Goal: Task Accomplishment & Management: Manage account settings

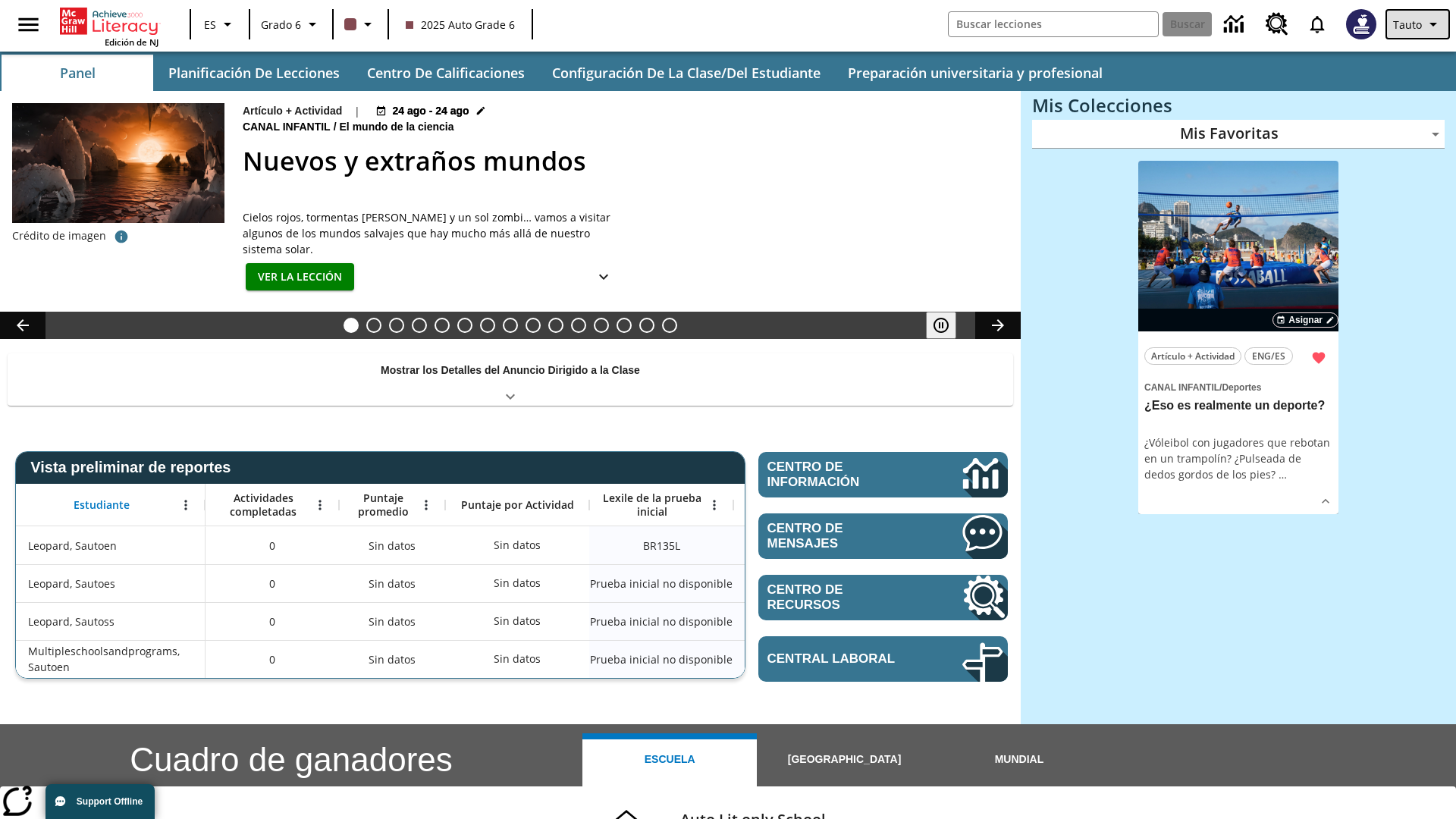
click at [1418, 24] on span "Tauto" at bounding box center [1407, 24] width 29 height 16
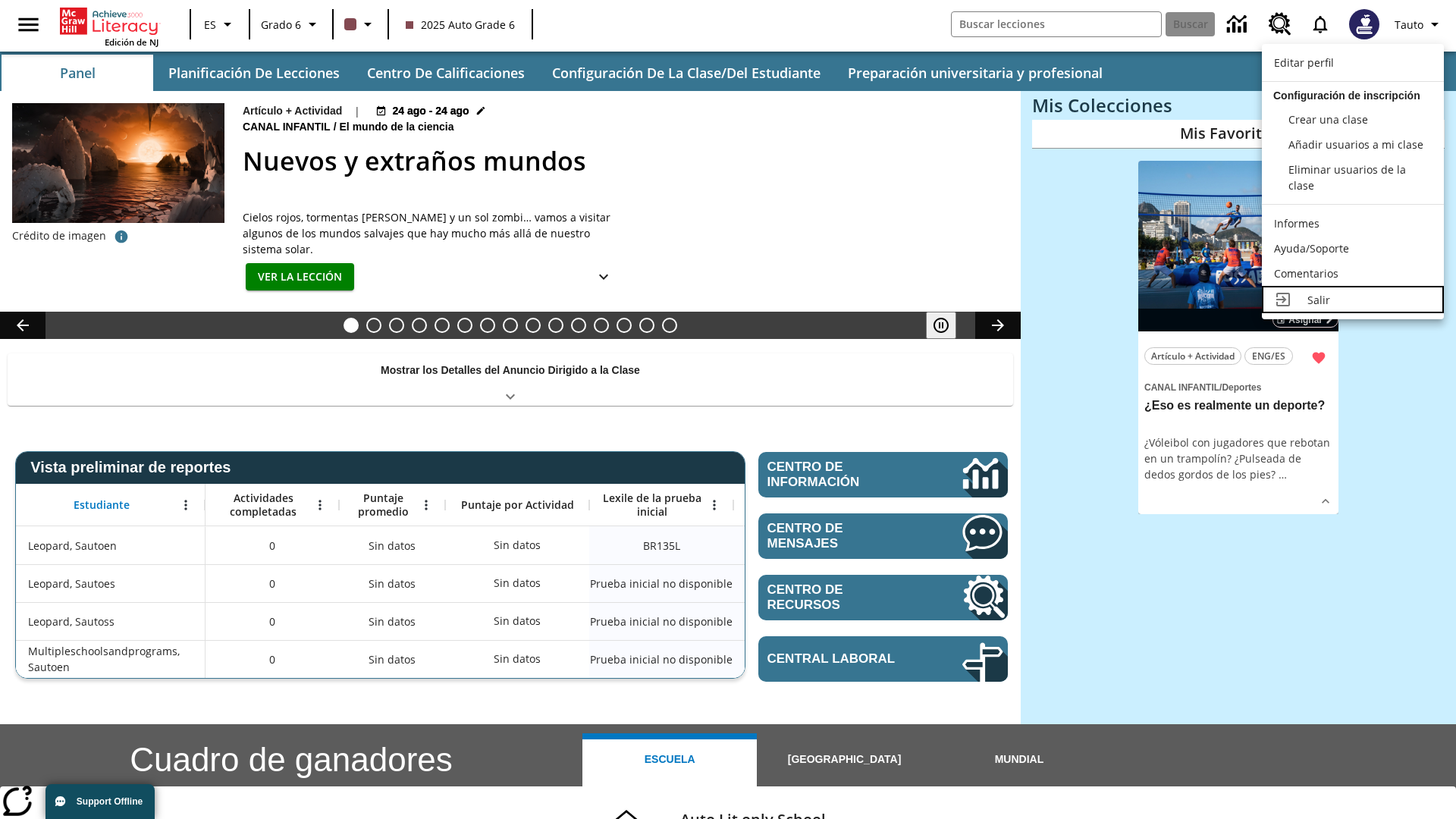
click at [1353, 299] on div "Salir" at bounding box center [1368, 299] width 124 height 16
